Goal: Use online tool/utility: Utilize a website feature to perform a specific function

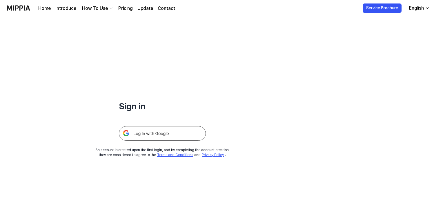
click at [155, 130] on img at bounding box center [162, 133] width 87 height 15
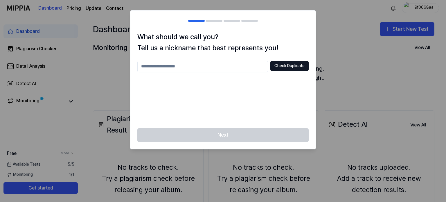
click at [232, 66] on input "text" at bounding box center [202, 67] width 131 height 12
type input "*"
type input "**********"
click at [289, 68] on button "Check Duplicate" at bounding box center [289, 66] width 38 height 10
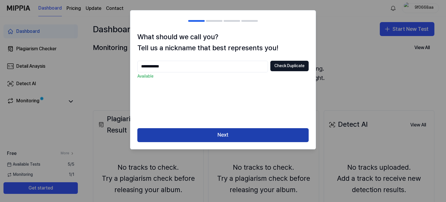
click at [230, 135] on button "Next" at bounding box center [222, 135] width 171 height 14
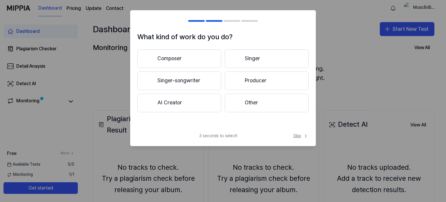
click at [294, 134] on span "Skip" at bounding box center [300, 136] width 15 height 6
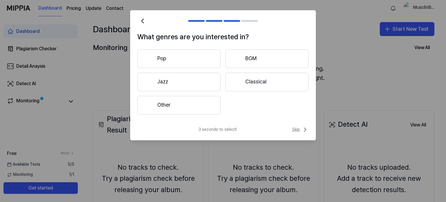
click at [296, 128] on span "Skip" at bounding box center [300, 129] width 17 height 7
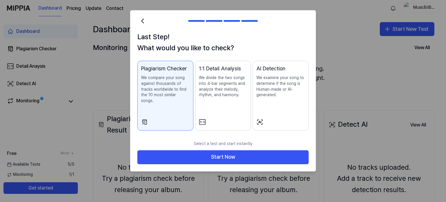
click at [166, 81] on p "We compare your song against thousands of tracks worldwide to find the 10 most …" at bounding box center [165, 89] width 48 height 28
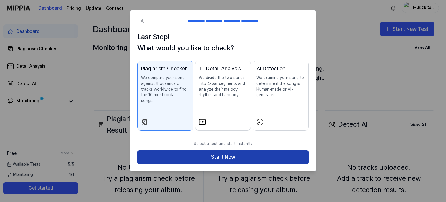
click at [216, 151] on button "Start Now" at bounding box center [222, 157] width 171 height 14
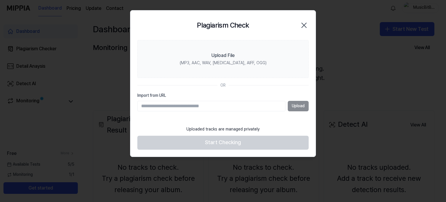
click at [260, 109] on input "Import from URL" at bounding box center [211, 106] width 148 height 10
click at [265, 108] on input "Import from URL" at bounding box center [211, 106] width 148 height 10
click at [290, 109] on div "Upload" at bounding box center [222, 106] width 171 height 10
click at [291, 108] on div "Upload" at bounding box center [222, 106] width 171 height 10
click at [227, 105] on input "Import from URL" at bounding box center [211, 106] width 148 height 10
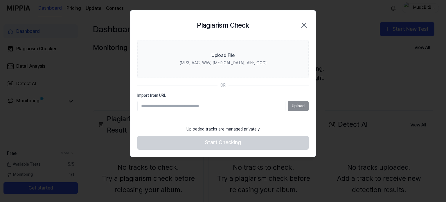
paste input "**********"
type input "**********"
click at [295, 106] on button "Upload" at bounding box center [297, 106] width 21 height 10
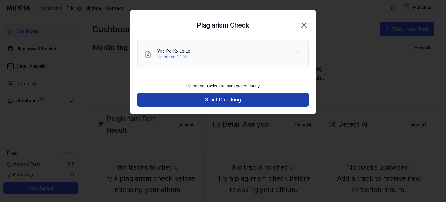
click at [224, 99] on button "Start Checking" at bounding box center [222, 100] width 171 height 14
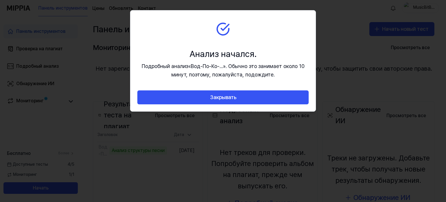
click at [269, 76] on font ". Обычно это занимает около 10 минут, поэтому, пожалуйста, подождите." at bounding box center [237, 70] width 133 height 15
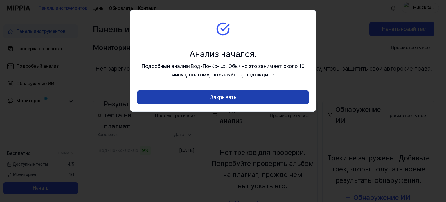
click at [249, 95] on button "Закрывать" at bounding box center [222, 97] width 171 height 14
